Goal: Find specific page/section: Find specific page/section

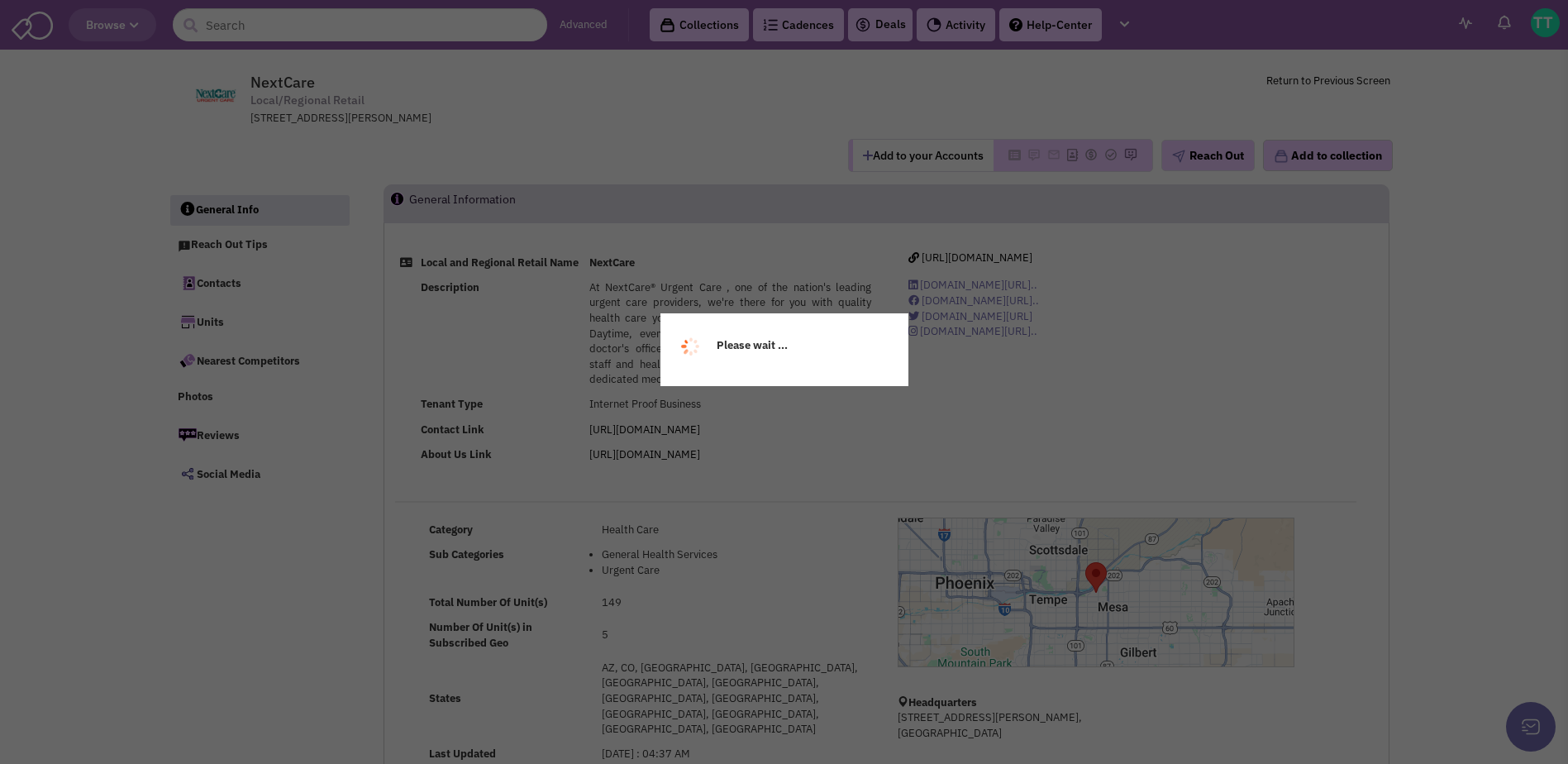
select select
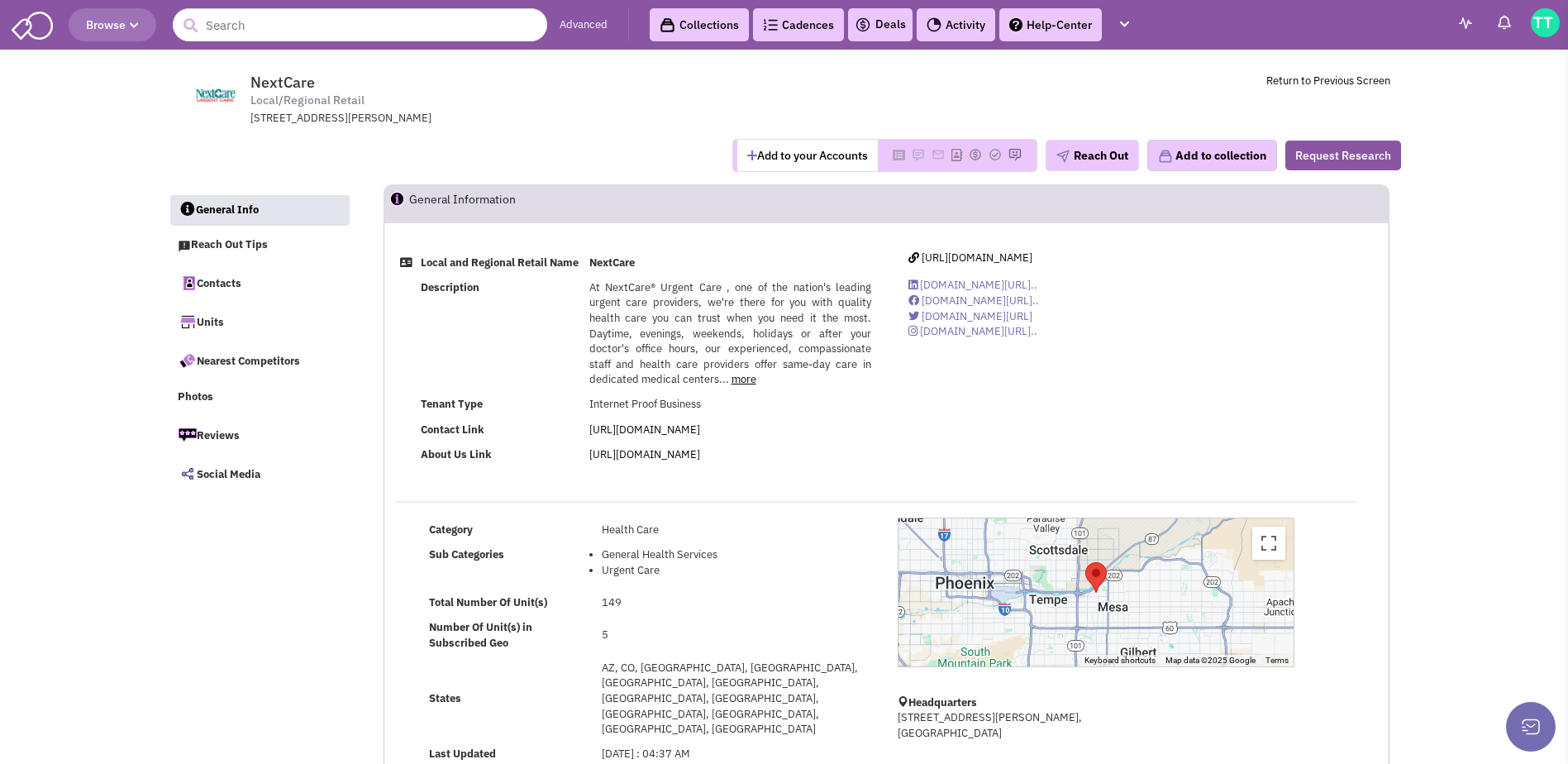
select select
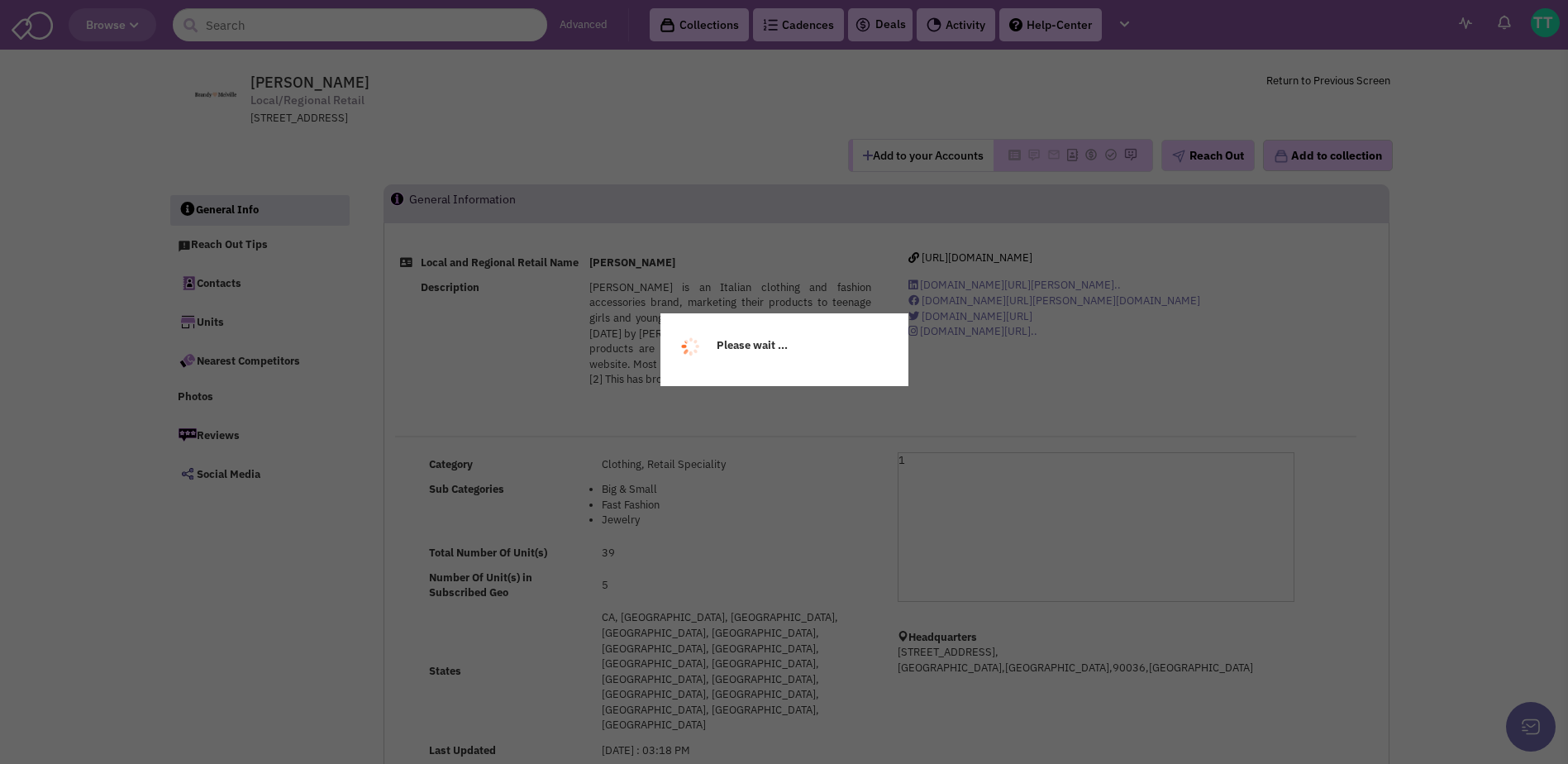
select select
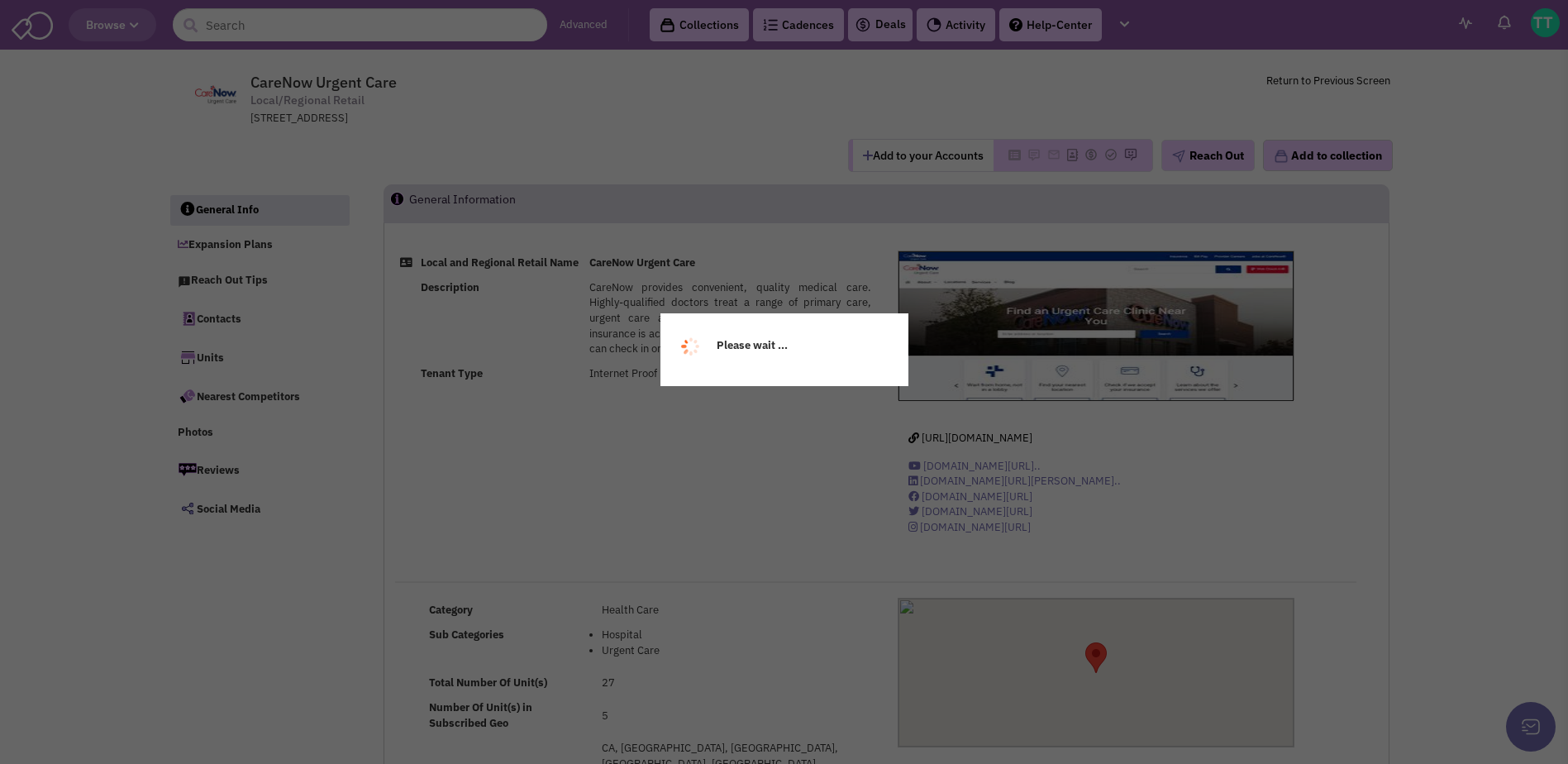
select select
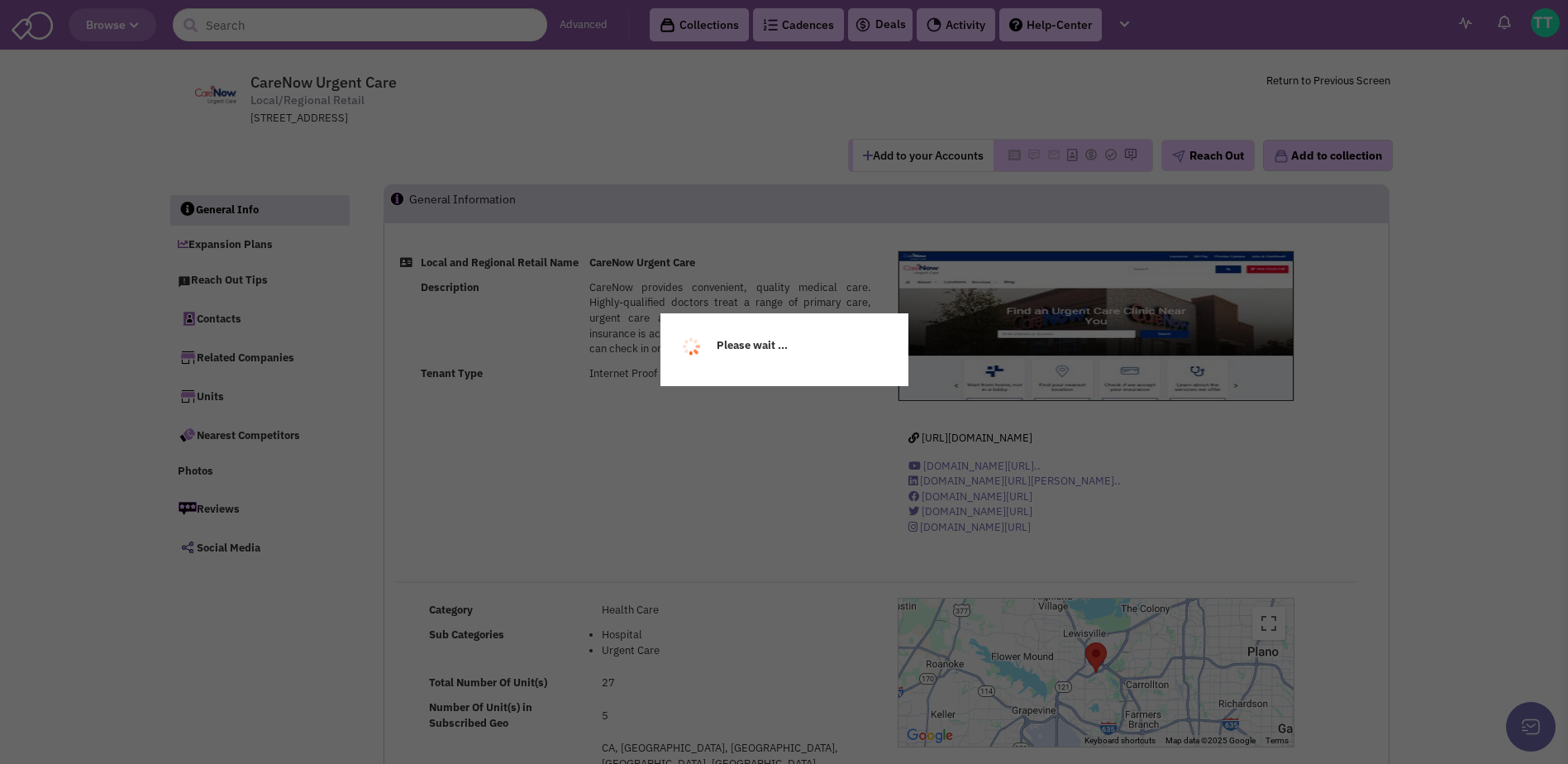
select select
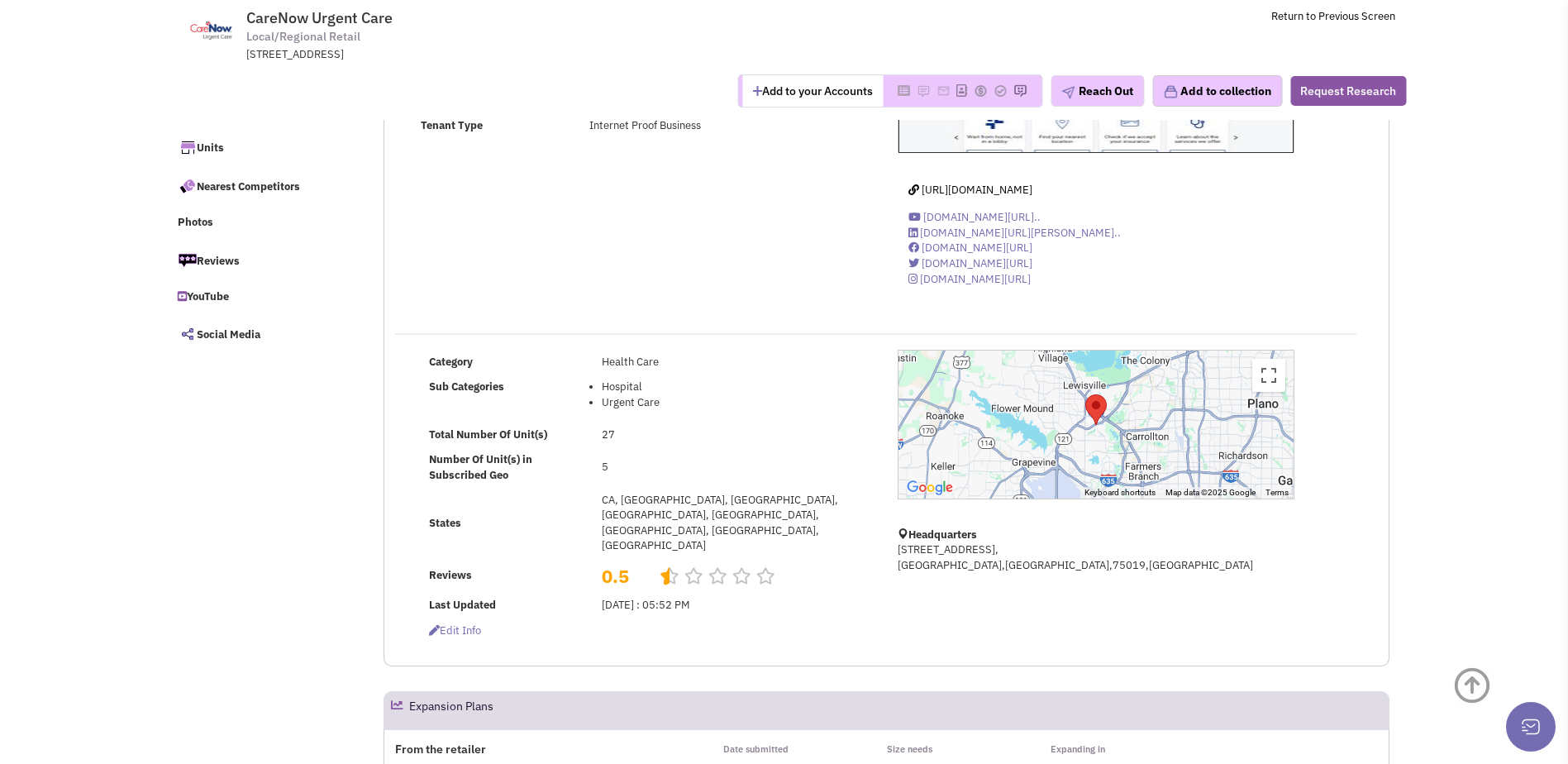
scroll to position [169, 0]
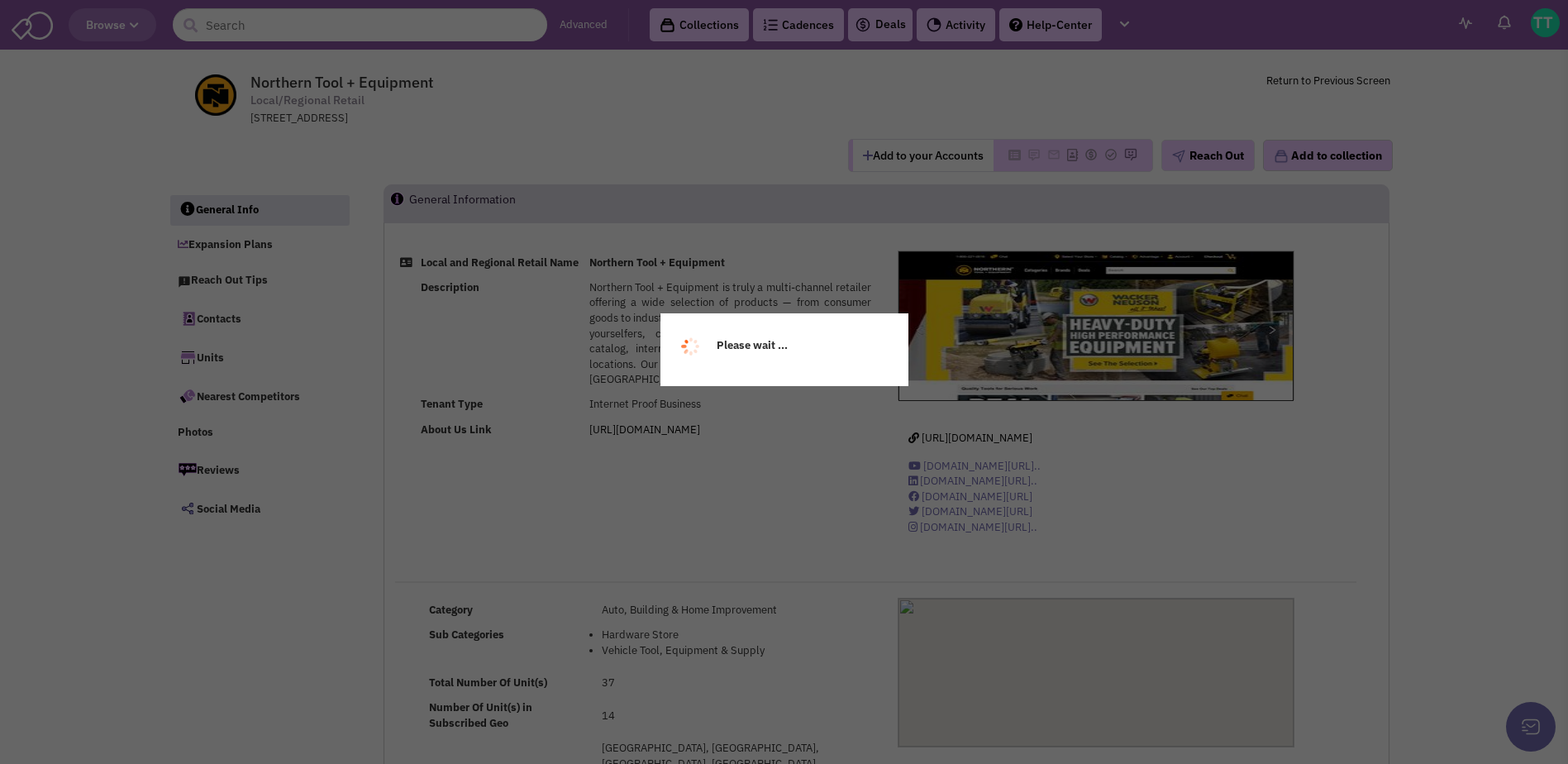
select select
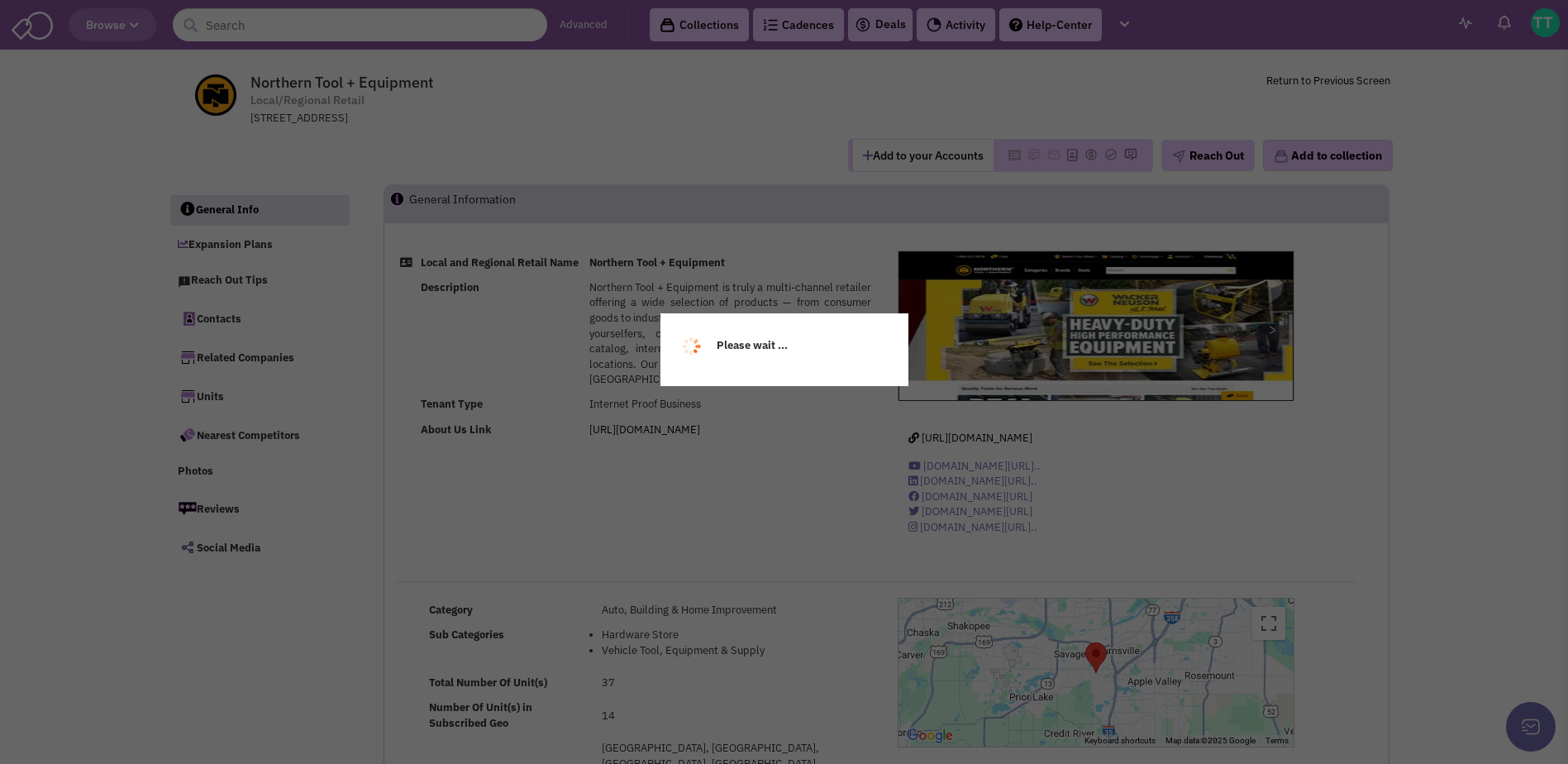
select select
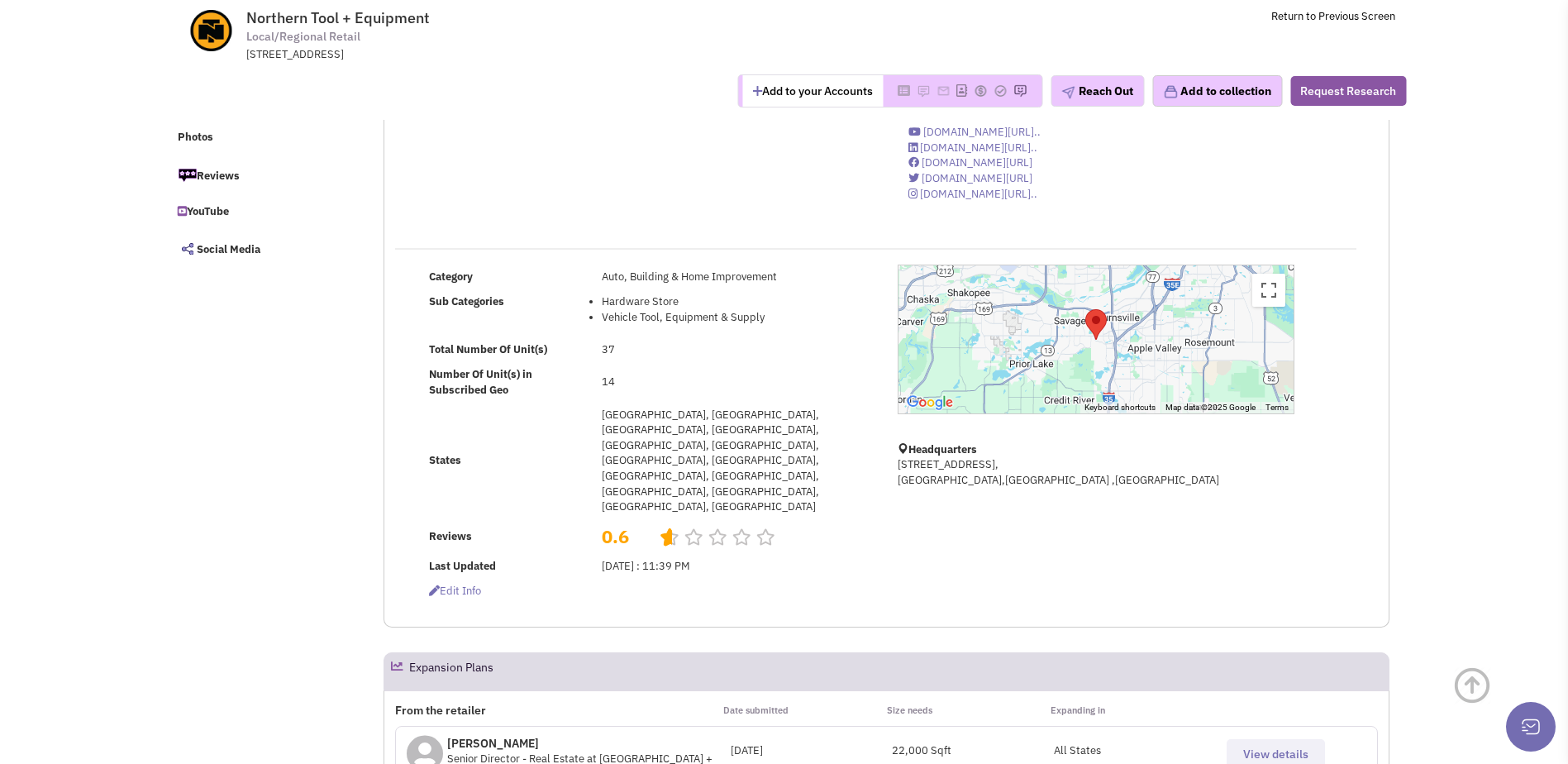
scroll to position [256, 0]
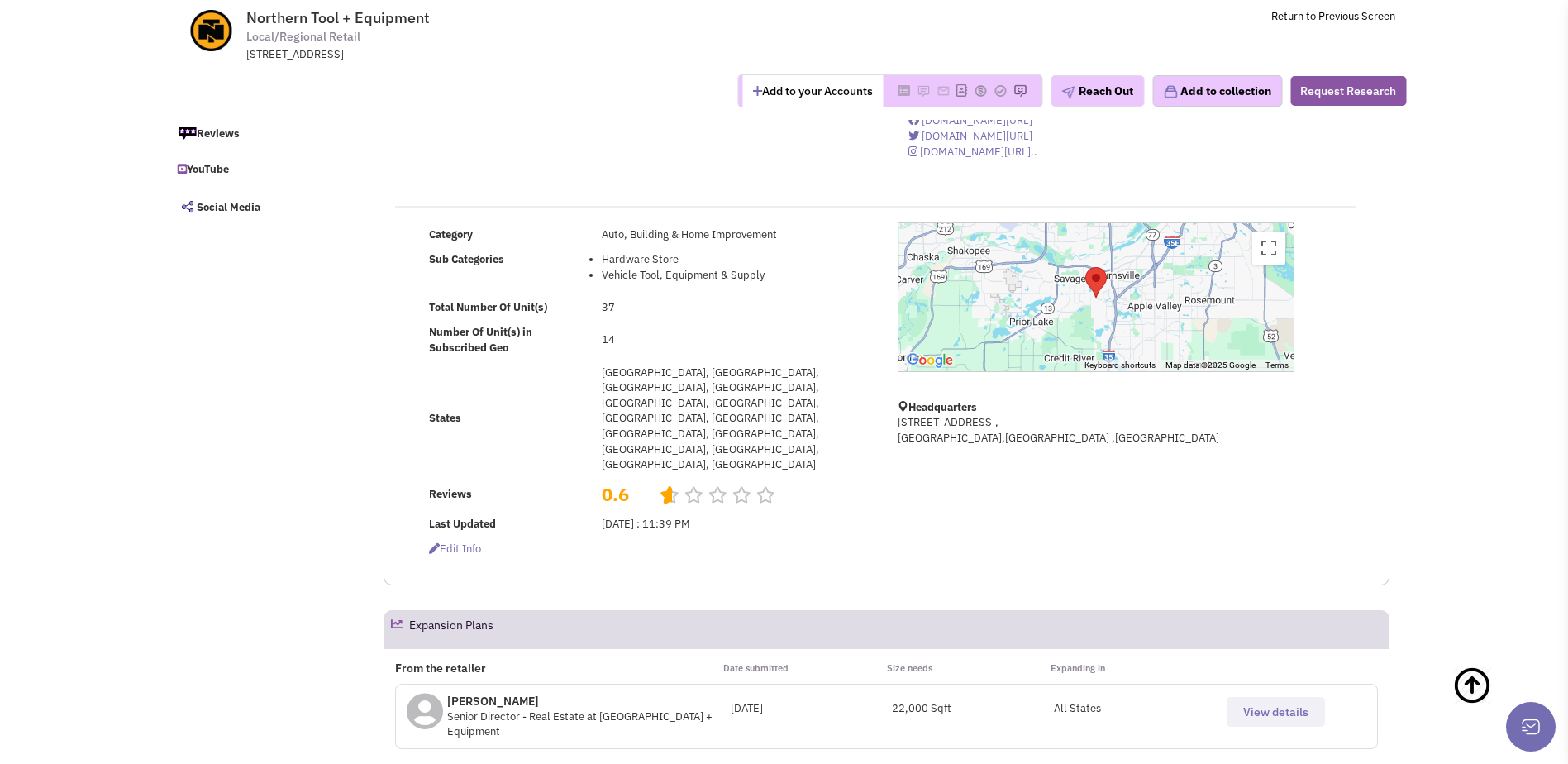
click at [1264, 704] on span "View details" at bounding box center [1276, 711] width 65 height 14
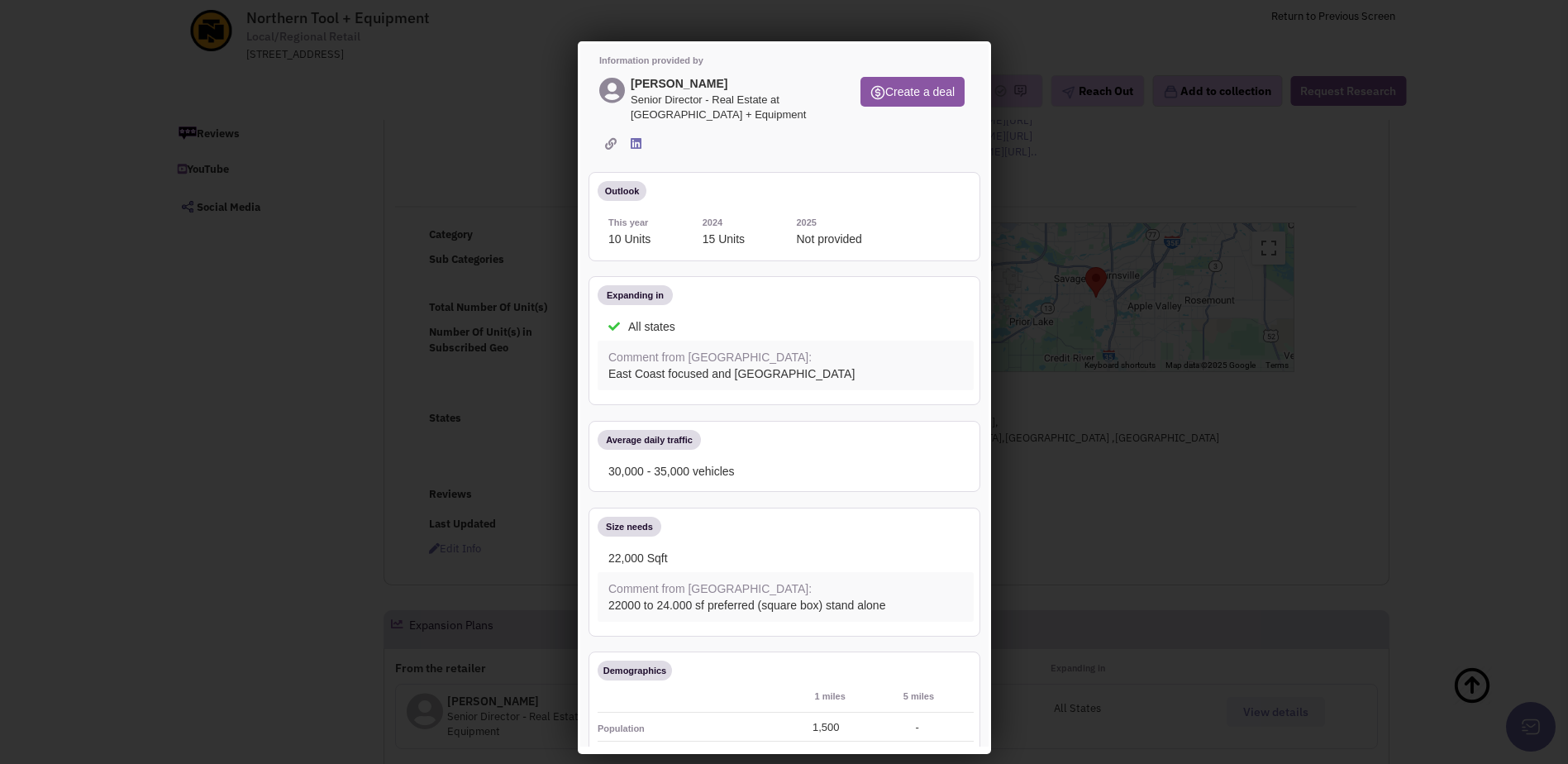
scroll to position [0, 0]
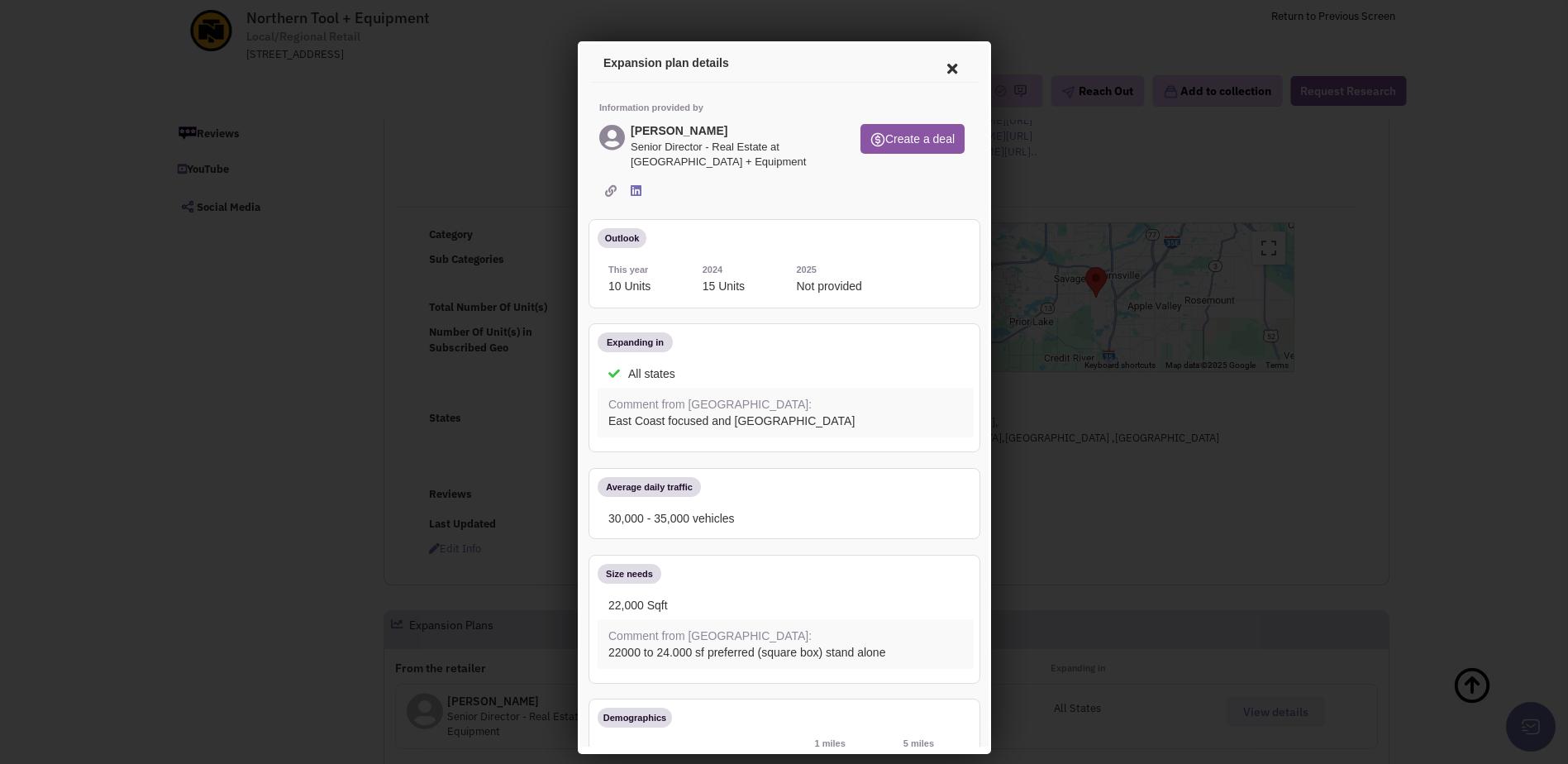
click at [937, 66] on icon at bounding box center [948, 65] width 35 height 39
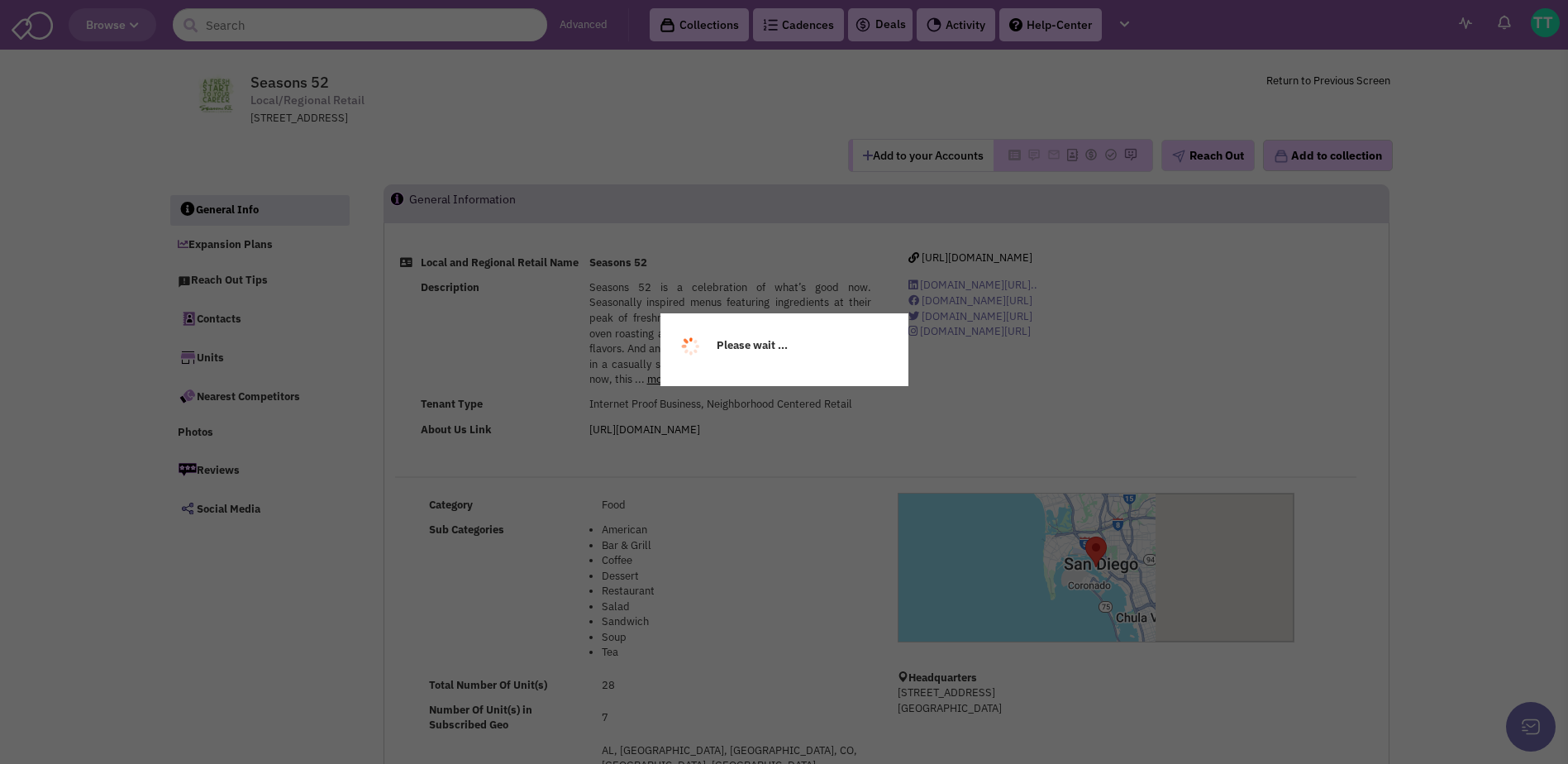
select select
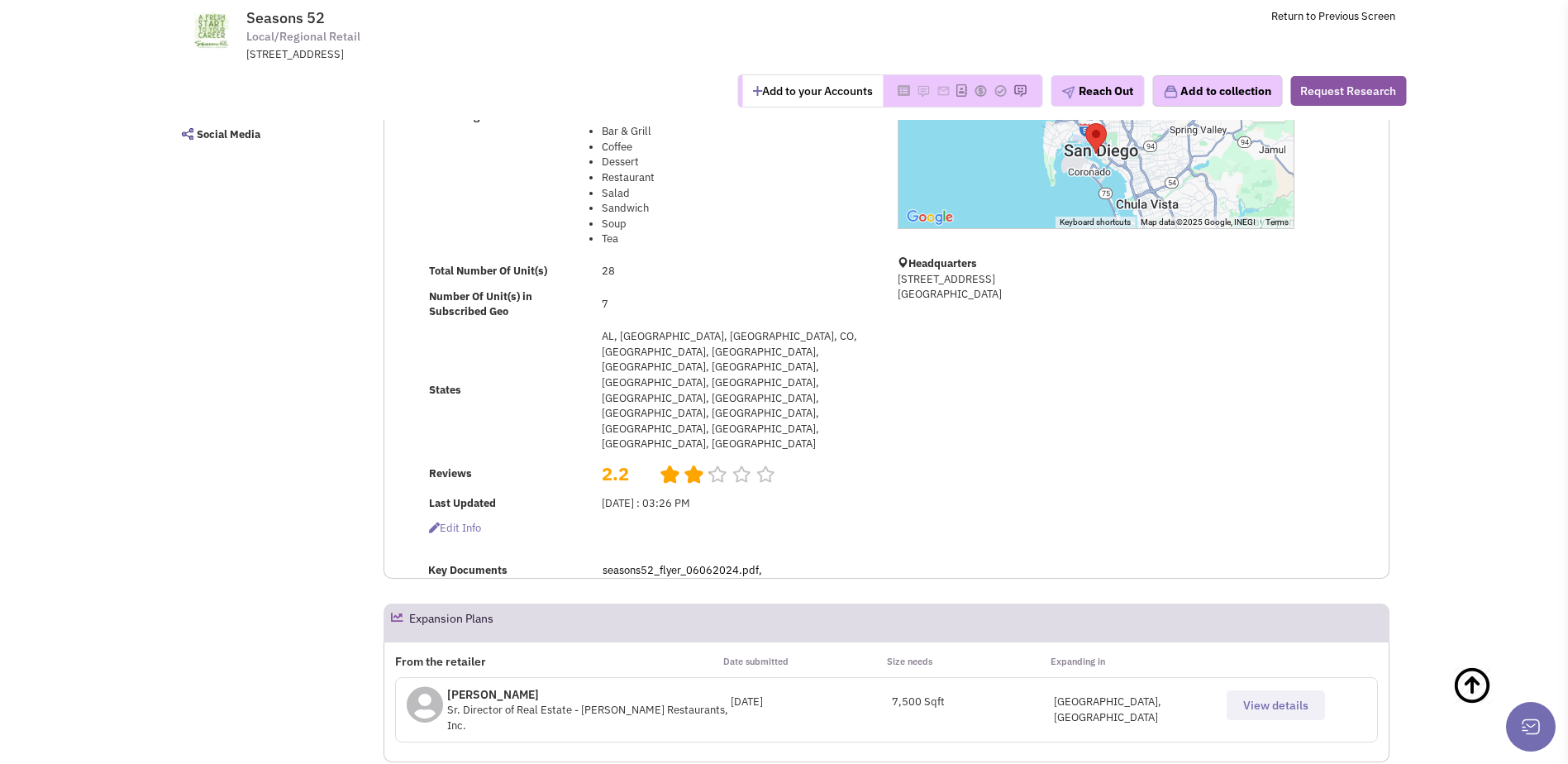
scroll to position [545, 0]
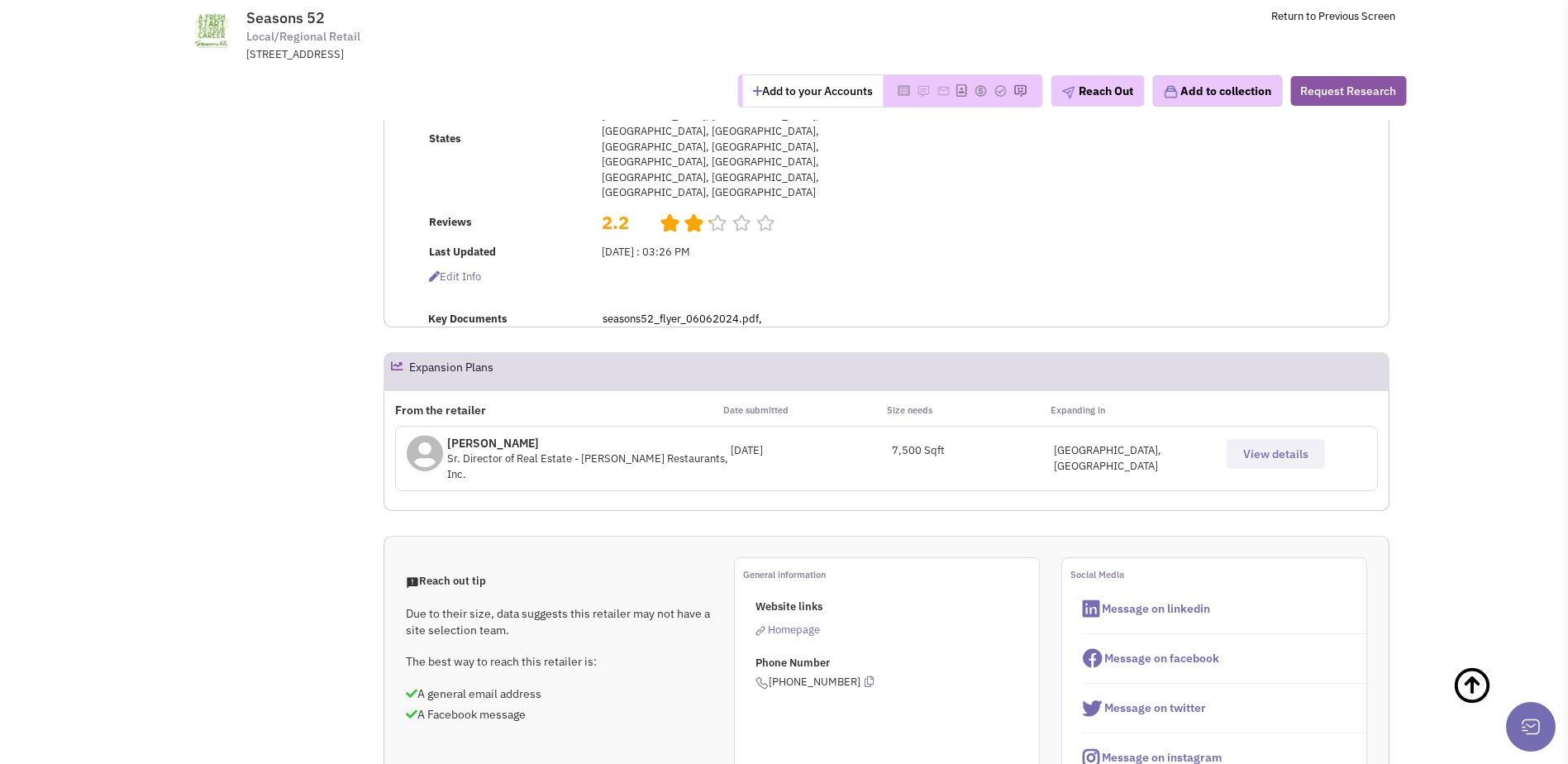
click at [1276, 446] on span "View details" at bounding box center [1276, 453] width 65 height 14
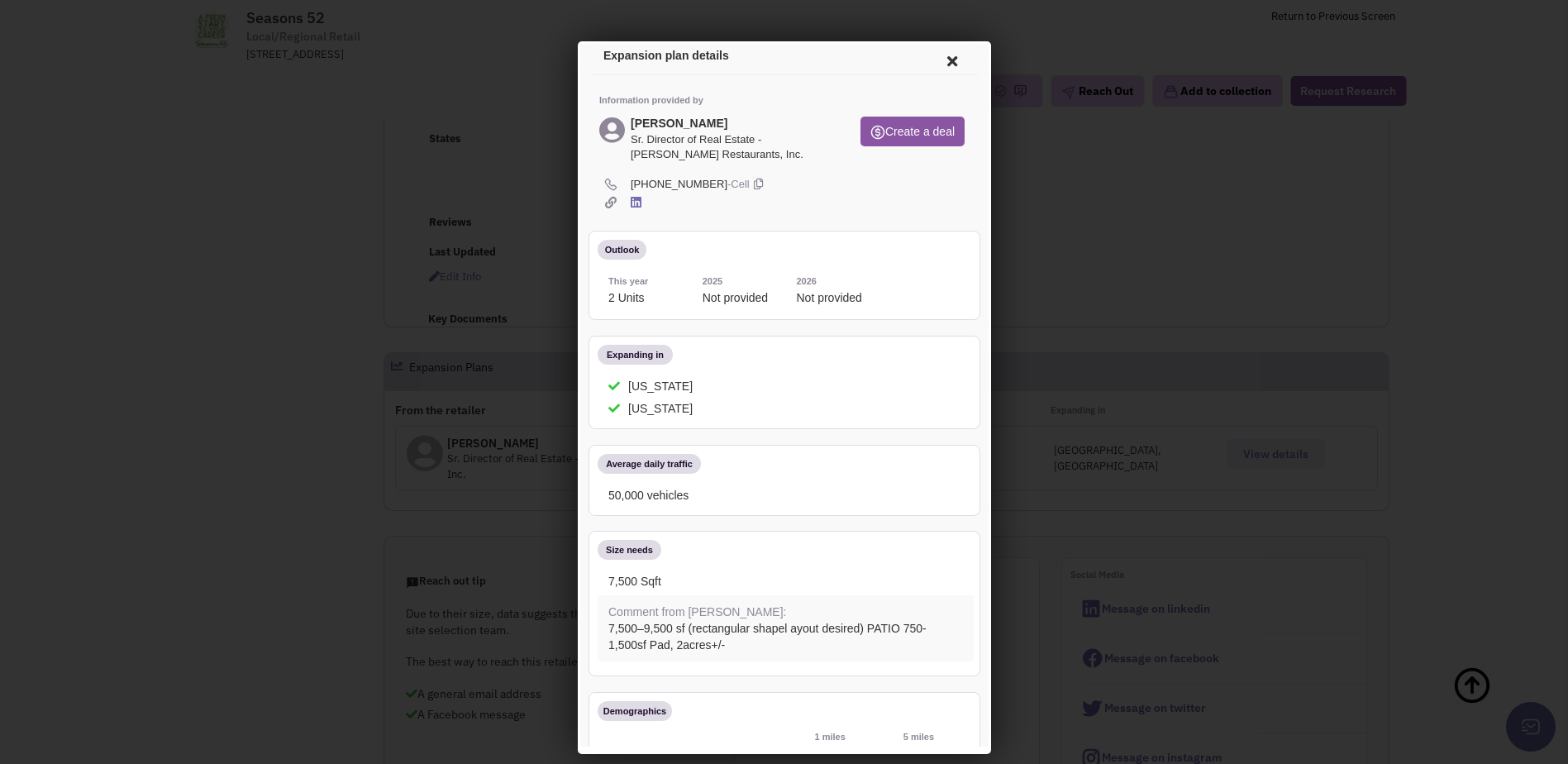
scroll to position [0, 0]
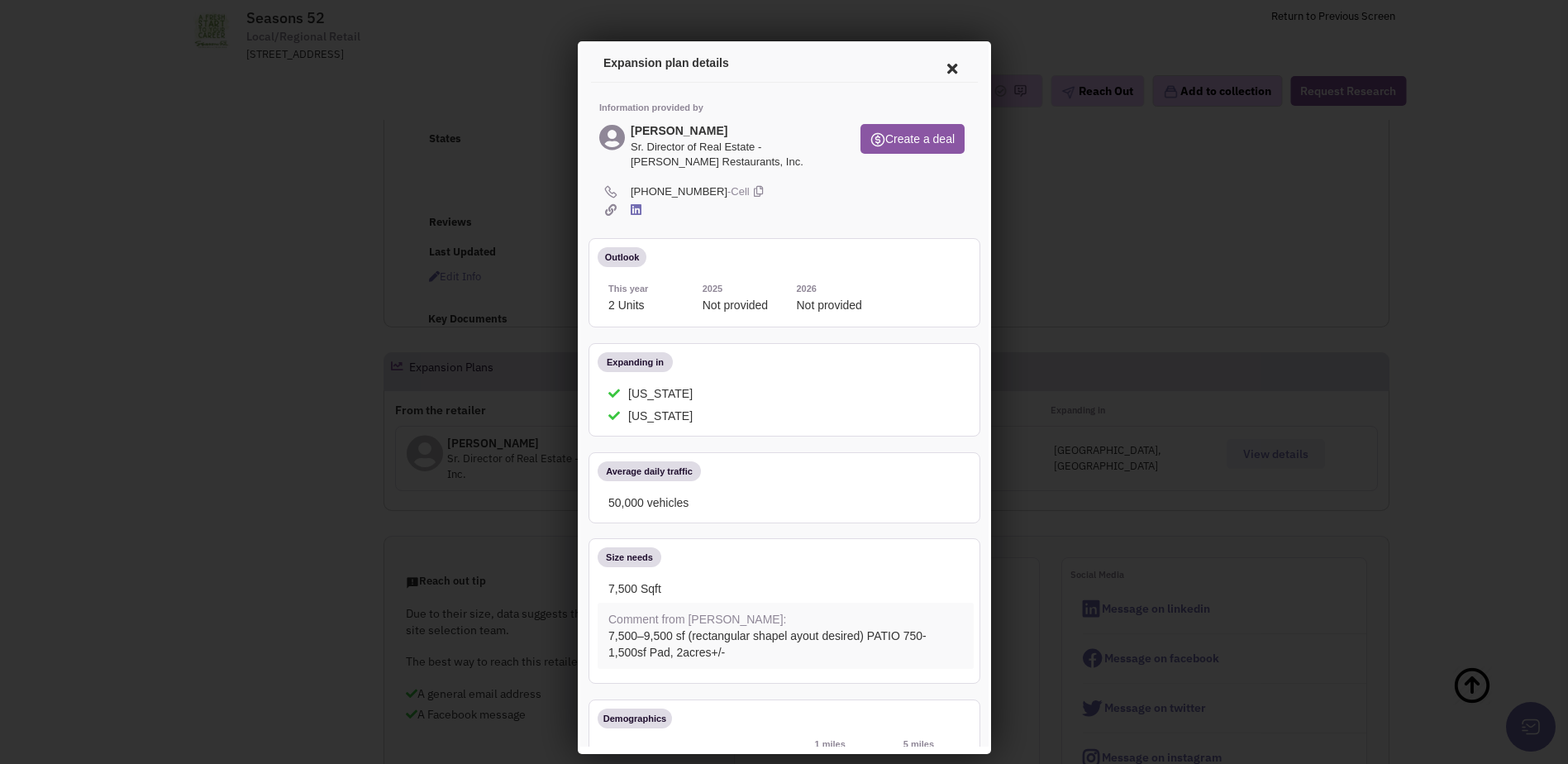
click at [934, 72] on icon at bounding box center [948, 65] width 35 height 39
